Goal: Book appointment/travel/reservation

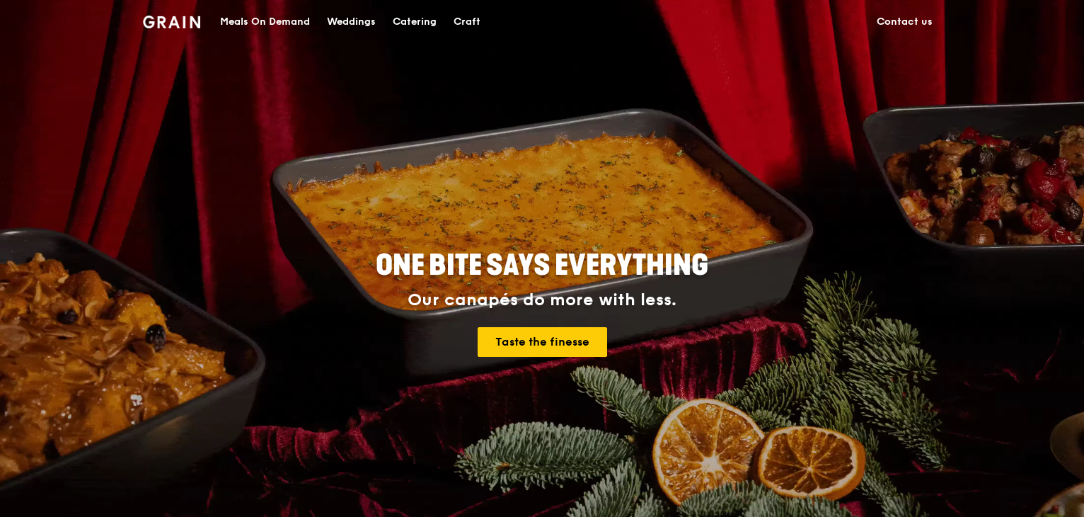
click at [423, 18] on div "Catering" at bounding box center [415, 22] width 44 height 42
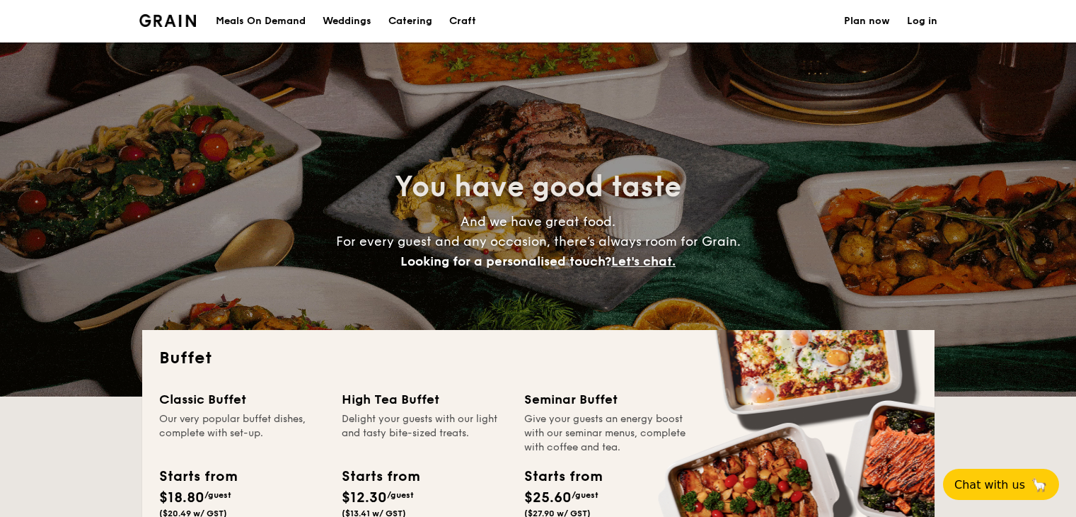
select select
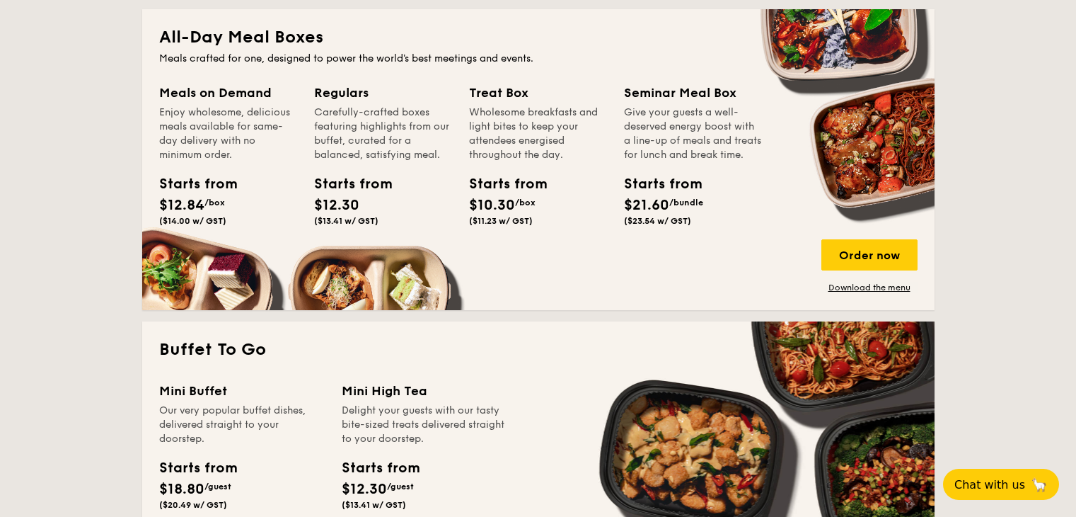
scroll to position [632, 0]
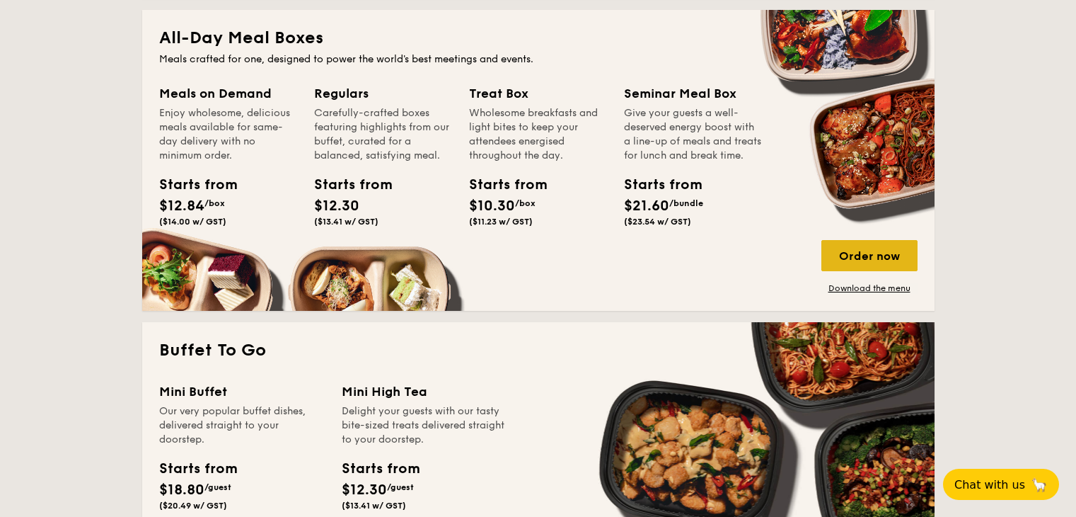
click at [846, 255] on div "Order now" at bounding box center [870, 255] width 96 height 31
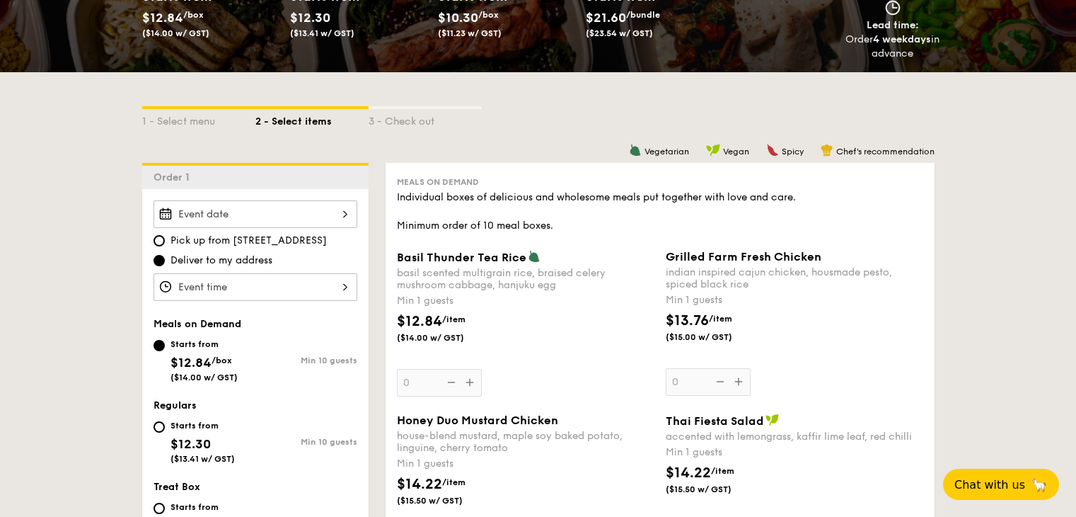
scroll to position [187, 0]
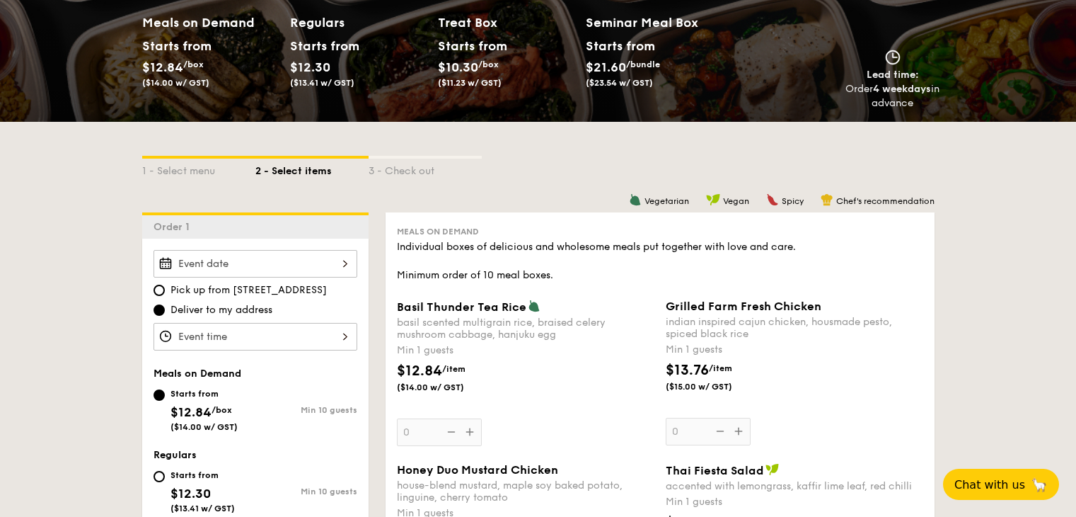
click at [289, 257] on input "Basil Thunder Tea [PERSON_NAME] scented multigrain rice, braised celery mushroo…" at bounding box center [256, 264] width 204 height 28
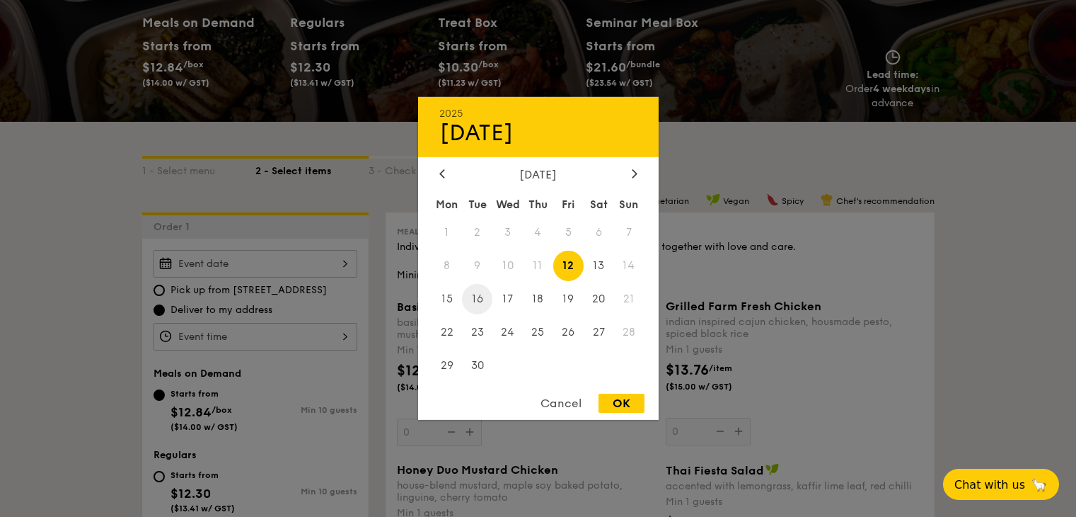
click at [472, 301] on span "16" at bounding box center [477, 299] width 30 height 30
click at [631, 410] on div "OK" at bounding box center [622, 402] width 46 height 19
type input "[DATE]"
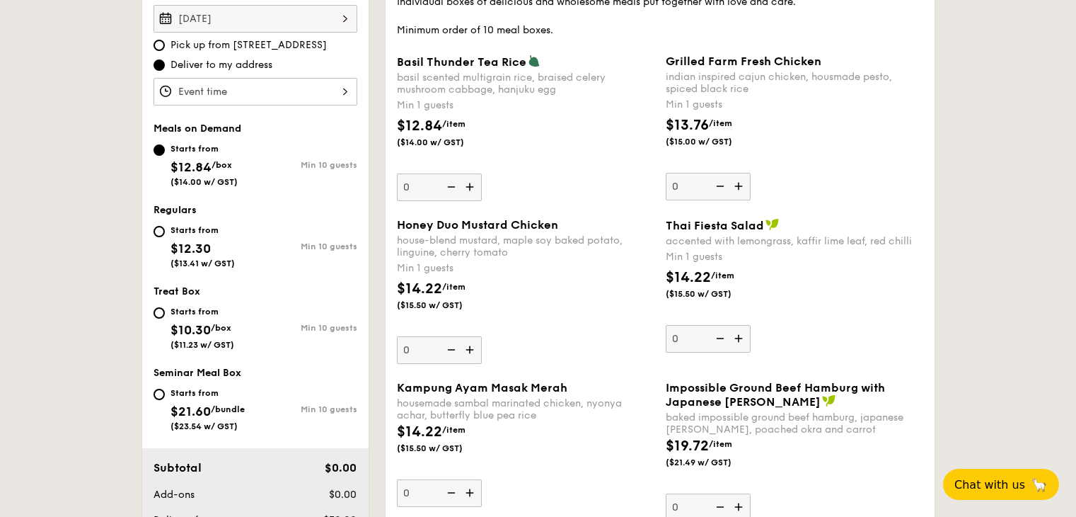
scroll to position [436, 0]
